Goal: Transaction & Acquisition: Purchase product/service

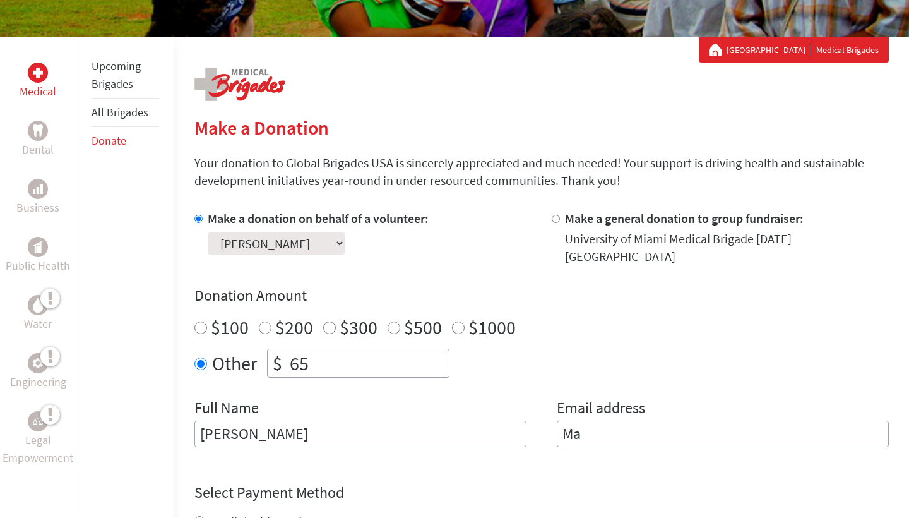
type input "Ma"
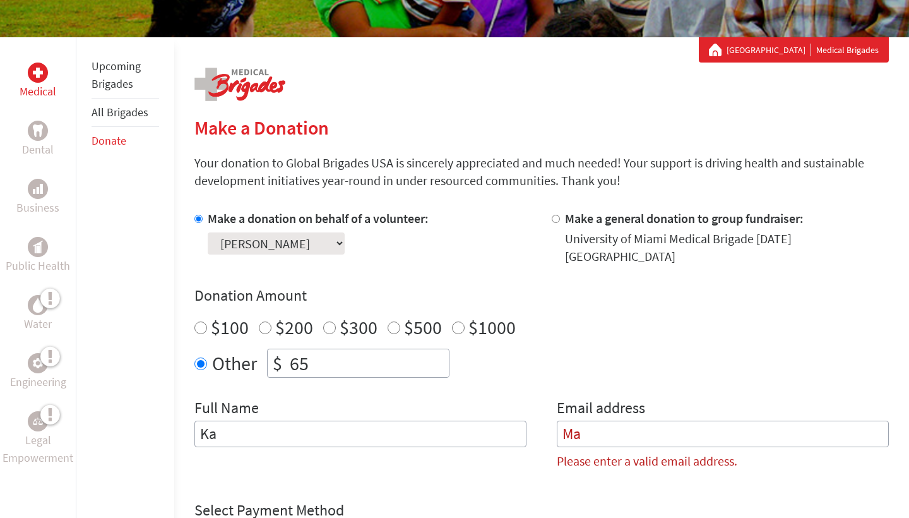
type input "K"
type input "[PERSON_NAME]"
type input "M"
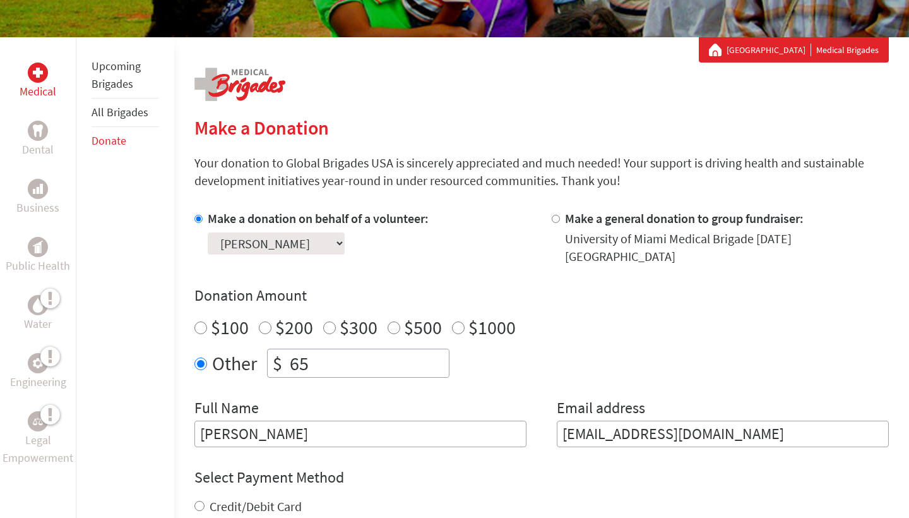
type input "[EMAIL_ADDRESS][DOMAIN_NAME]"
click at [589, 163] on p "Your donation to Global Brigades USA is sincerely appreciated and much needed! …" at bounding box center [541, 171] width 694 height 35
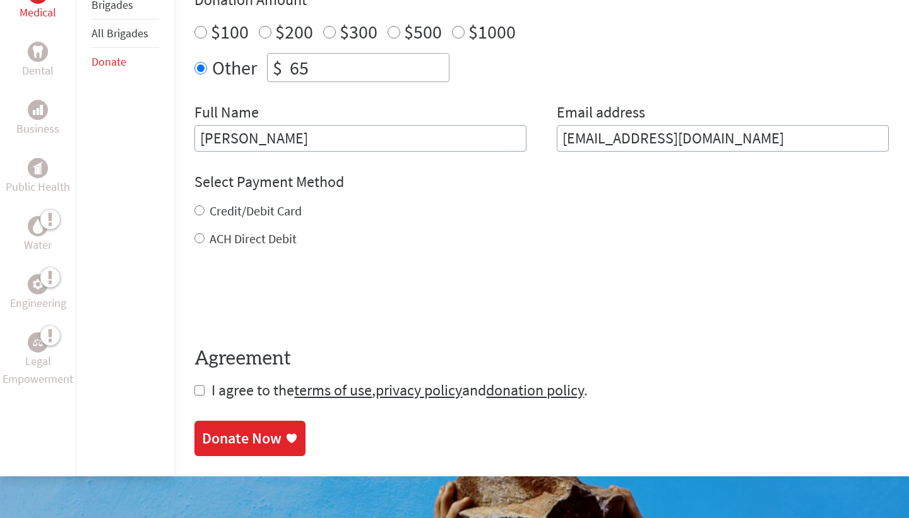
scroll to position [498, 0]
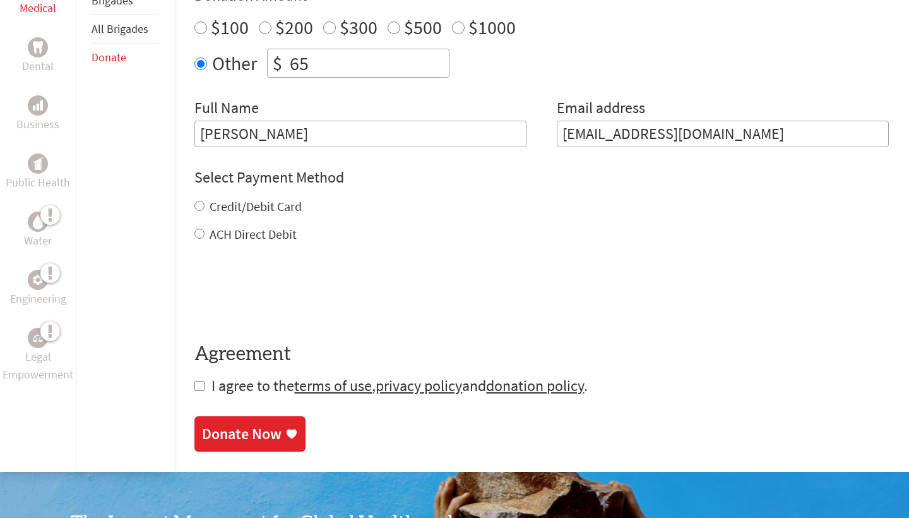
click at [236, 198] on label "Credit/Debit Card" at bounding box center [256, 206] width 92 height 16
click at [204, 201] on input "Credit/Debit Card" at bounding box center [199, 206] width 10 height 10
radio input "true"
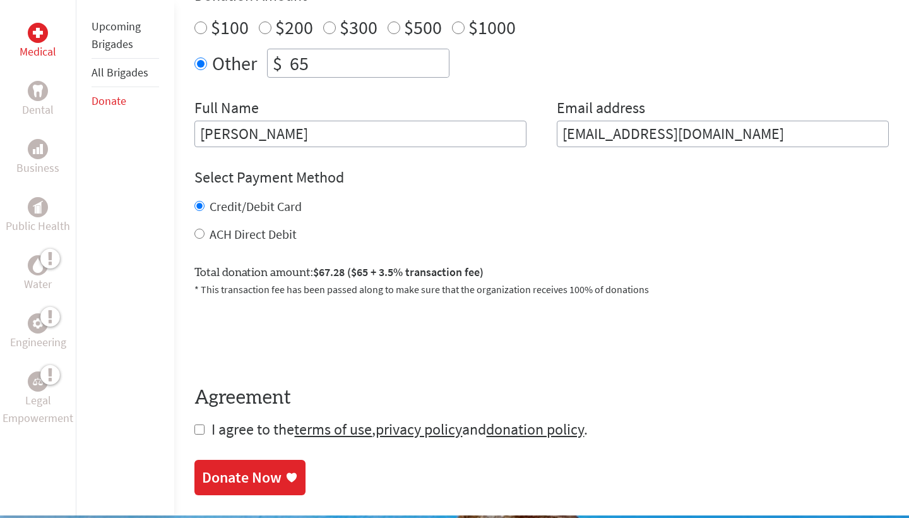
click at [247, 226] on label "ACH Direct Debit" at bounding box center [253, 234] width 87 height 16
click at [204, 228] on input "ACH Direct Debit" at bounding box center [199, 233] width 10 height 10
radio input "true"
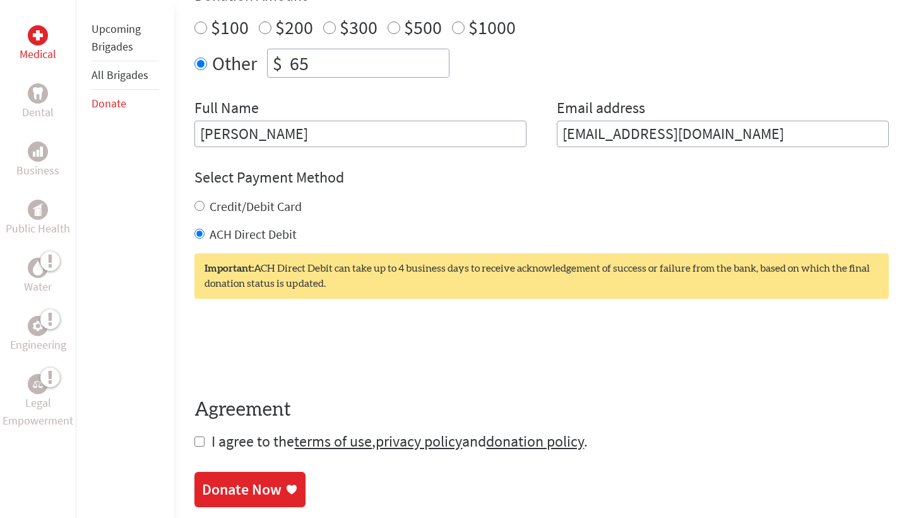
click at [251, 198] on label "Credit/Debit Card" at bounding box center [256, 206] width 92 height 16
click at [204, 201] on input "Credit/Debit Card" at bounding box center [199, 206] width 10 height 10
radio input "true"
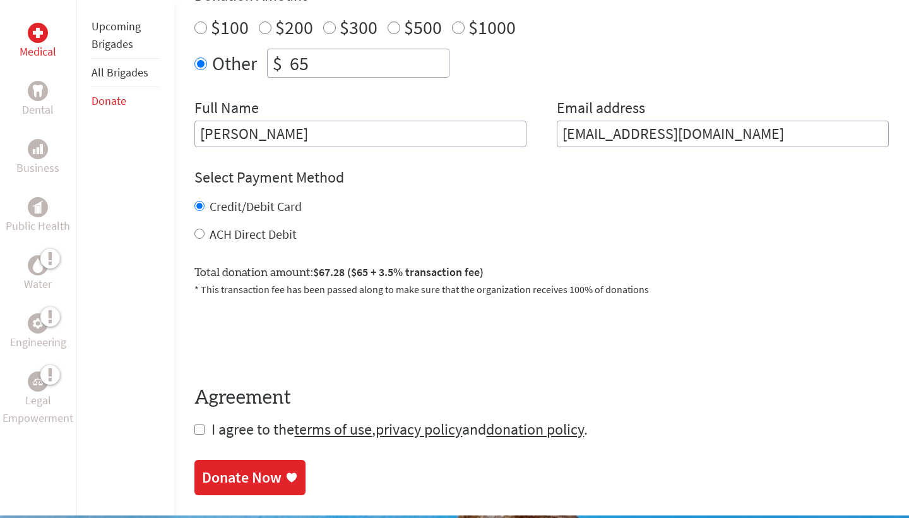
click at [223, 419] on span "I agree to the terms of use , privacy policy and donation policy ." at bounding box center [399, 429] width 376 height 20
click at [200, 424] on input "checkbox" at bounding box center [199, 429] width 10 height 10
checkbox input "true"
click at [246, 468] on div "Donate Now" at bounding box center [242, 478] width 80 height 20
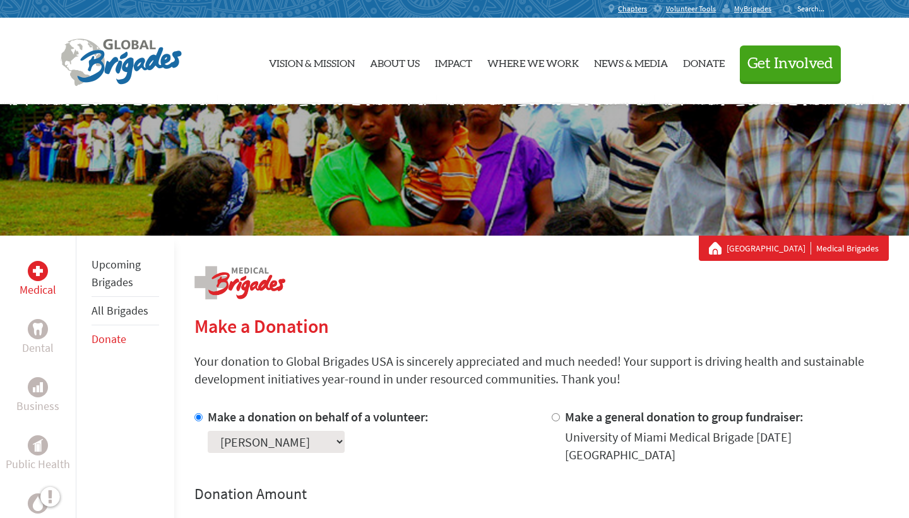
scroll to position [9, 0]
